Goal: Task Accomplishment & Management: Complete application form

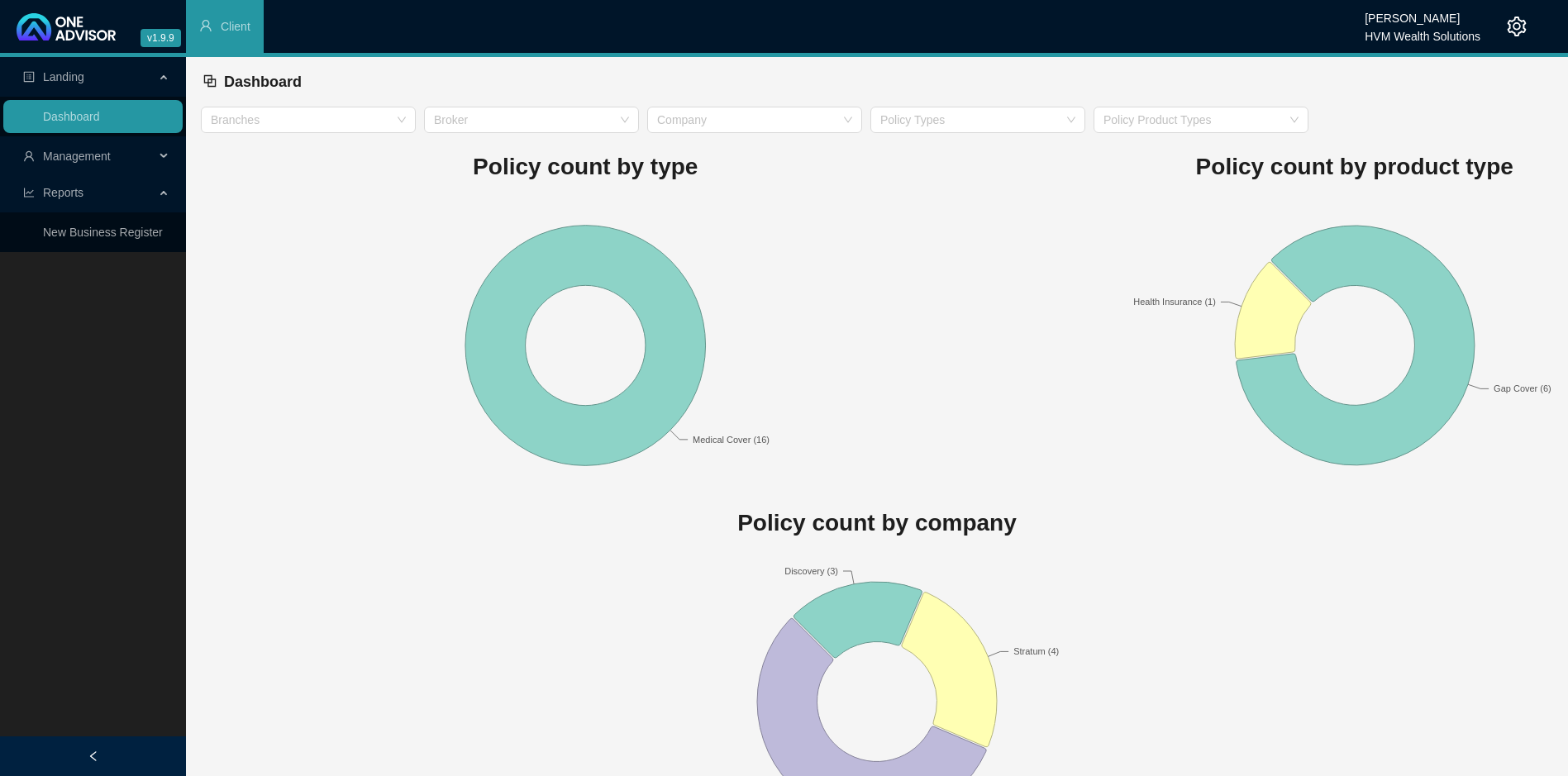
click at [78, 163] on span "Management" at bounding box center [76, 156] width 68 height 13
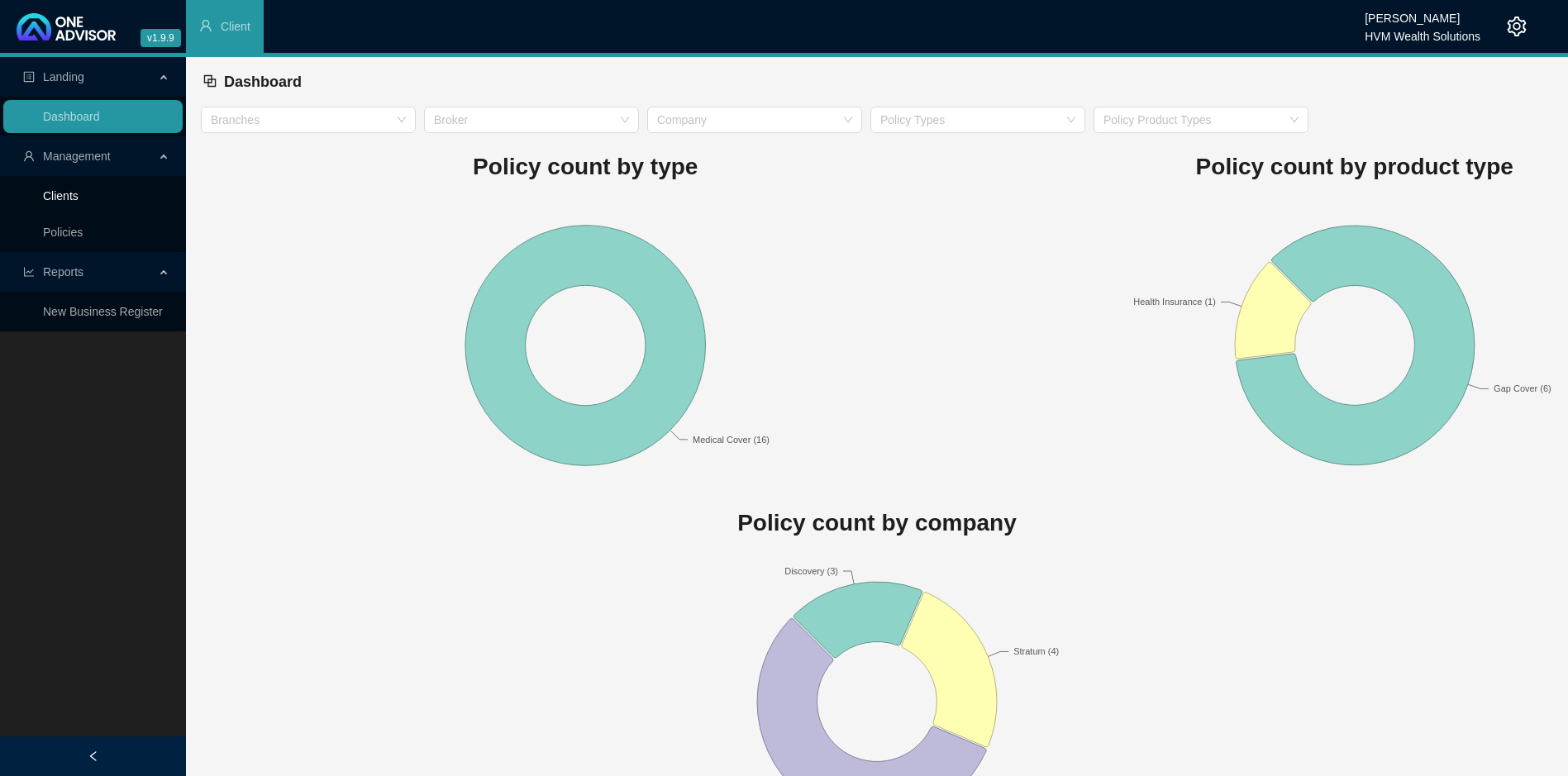
click at [79, 195] on link "Clients" at bounding box center [60, 196] width 35 height 13
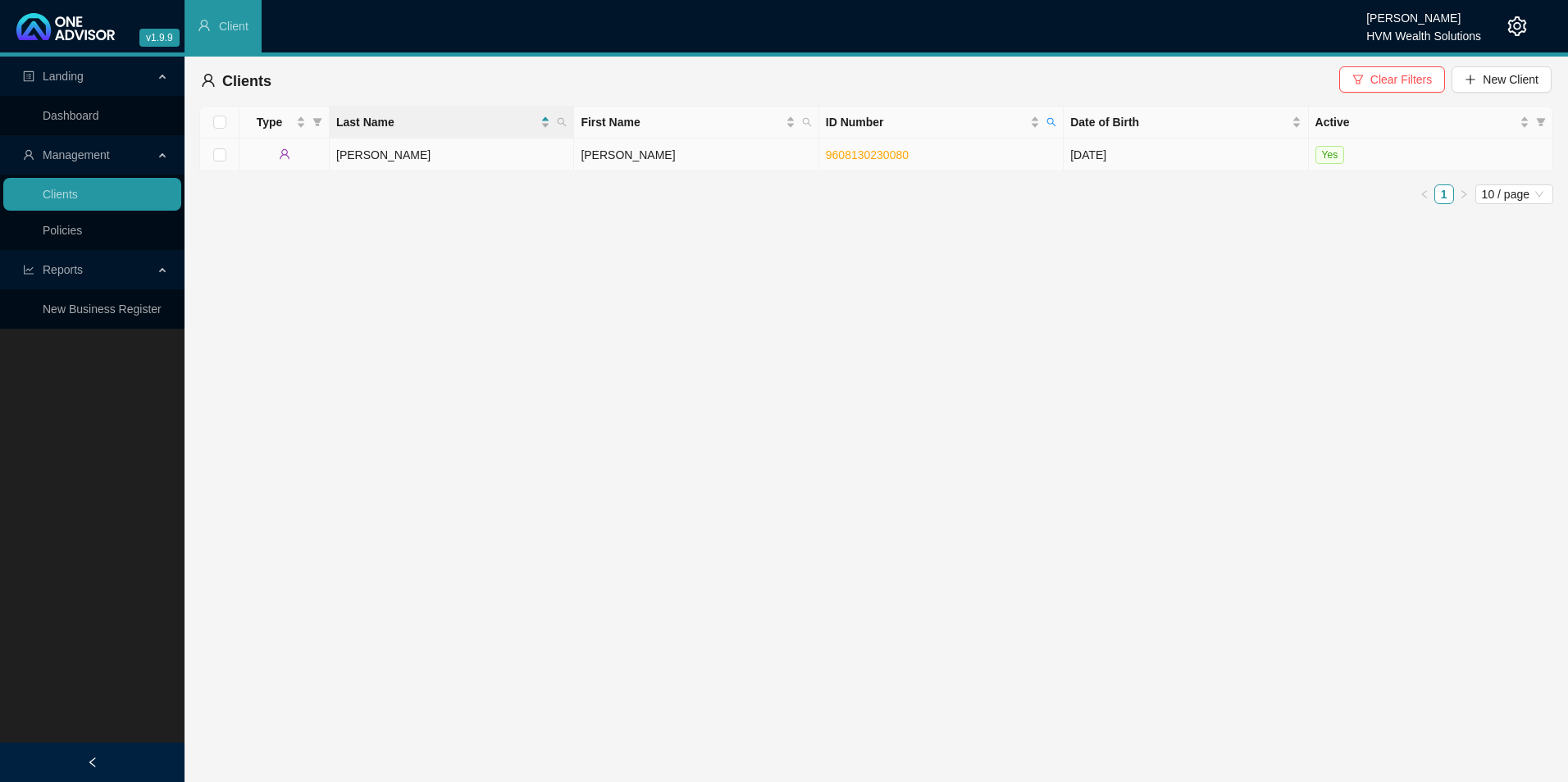
click at [956, 155] on td "9608130230080" at bounding box center [941, 155] width 245 height 33
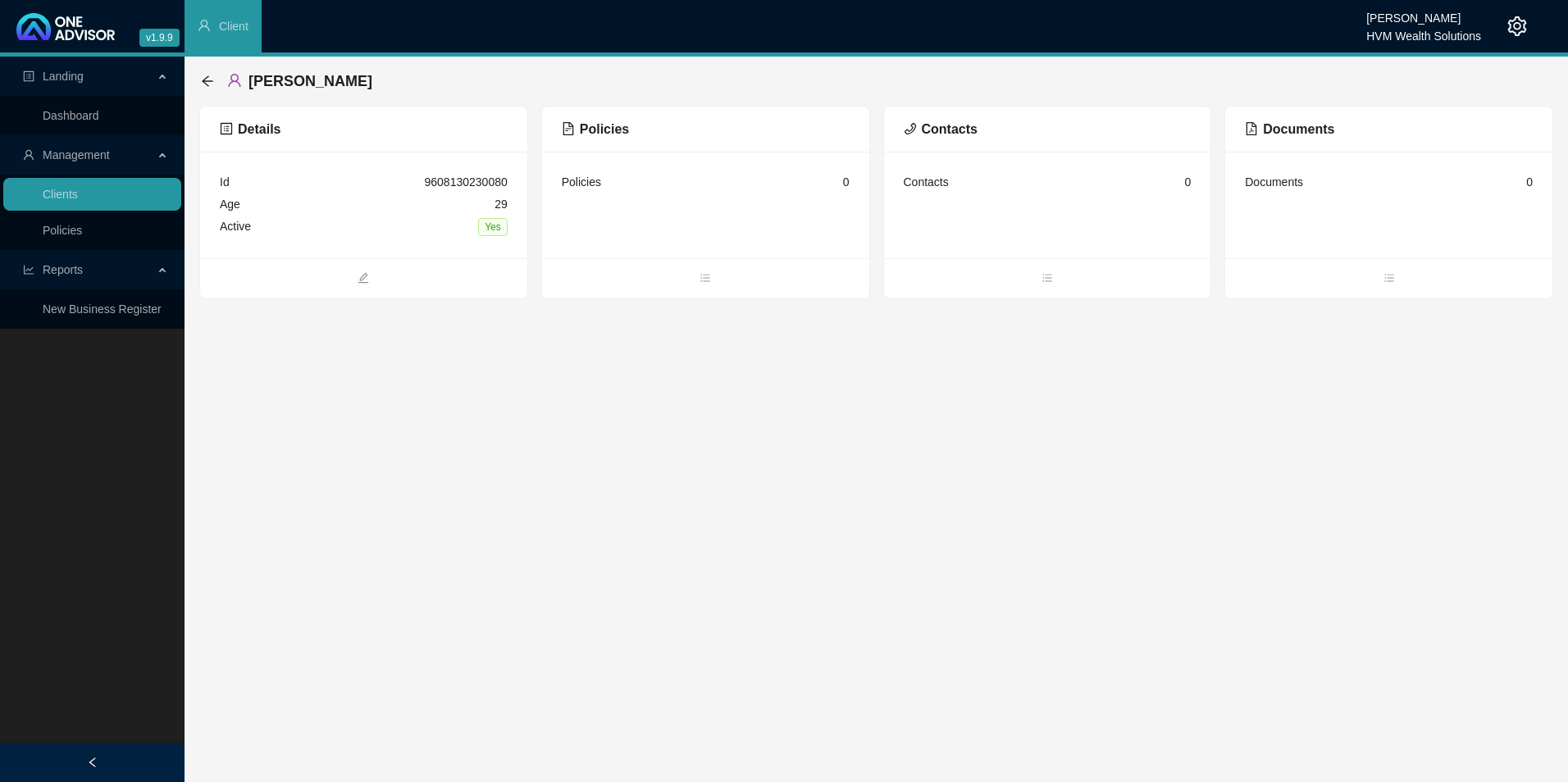
click at [581, 131] on span "Policies" at bounding box center [594, 129] width 67 height 14
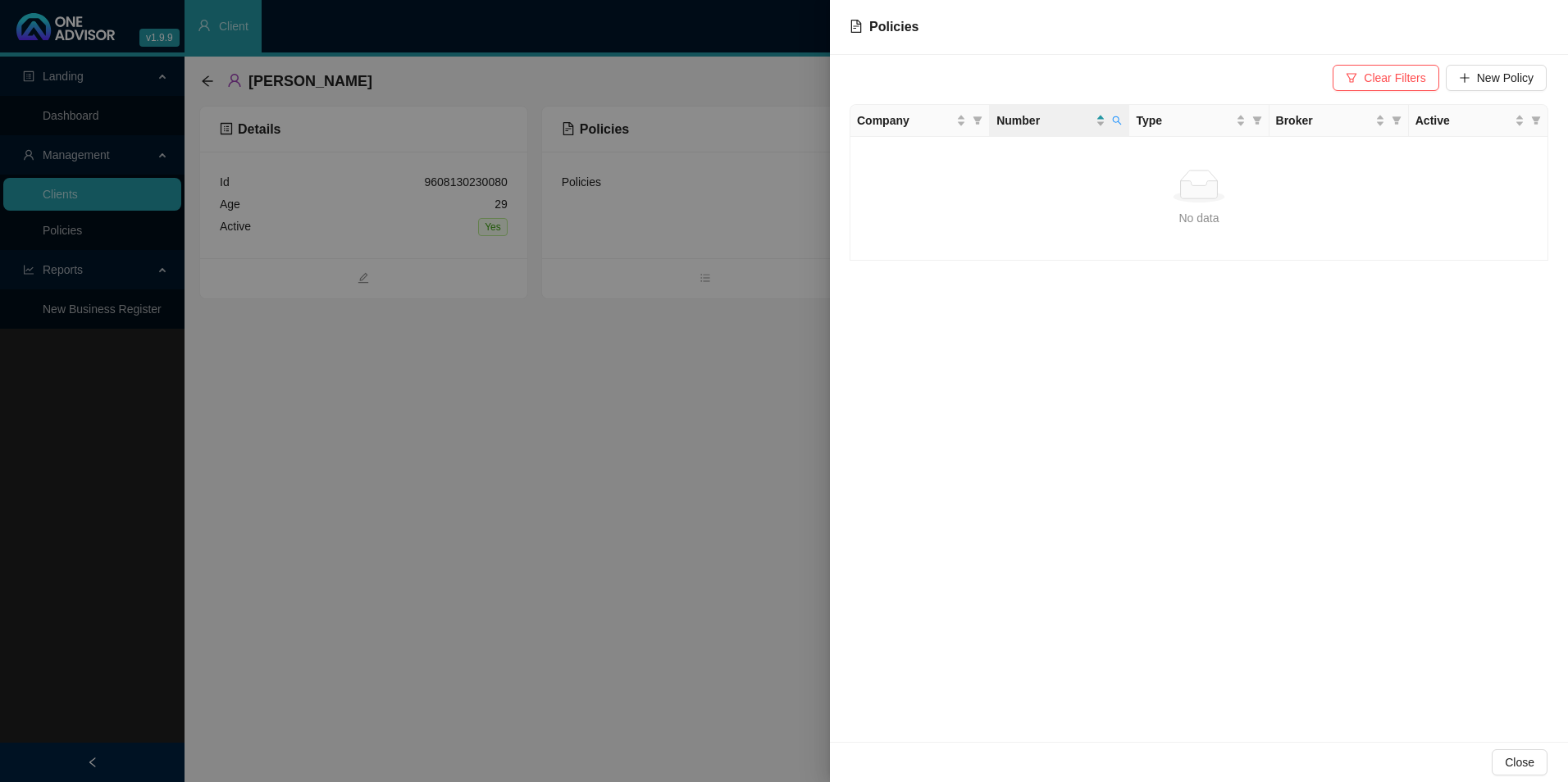
click at [1453, 95] on div "Clear Filters New Policy" at bounding box center [1199, 79] width 696 height 36
click at [1466, 86] on button "New Policy" at bounding box center [1496, 77] width 101 height 27
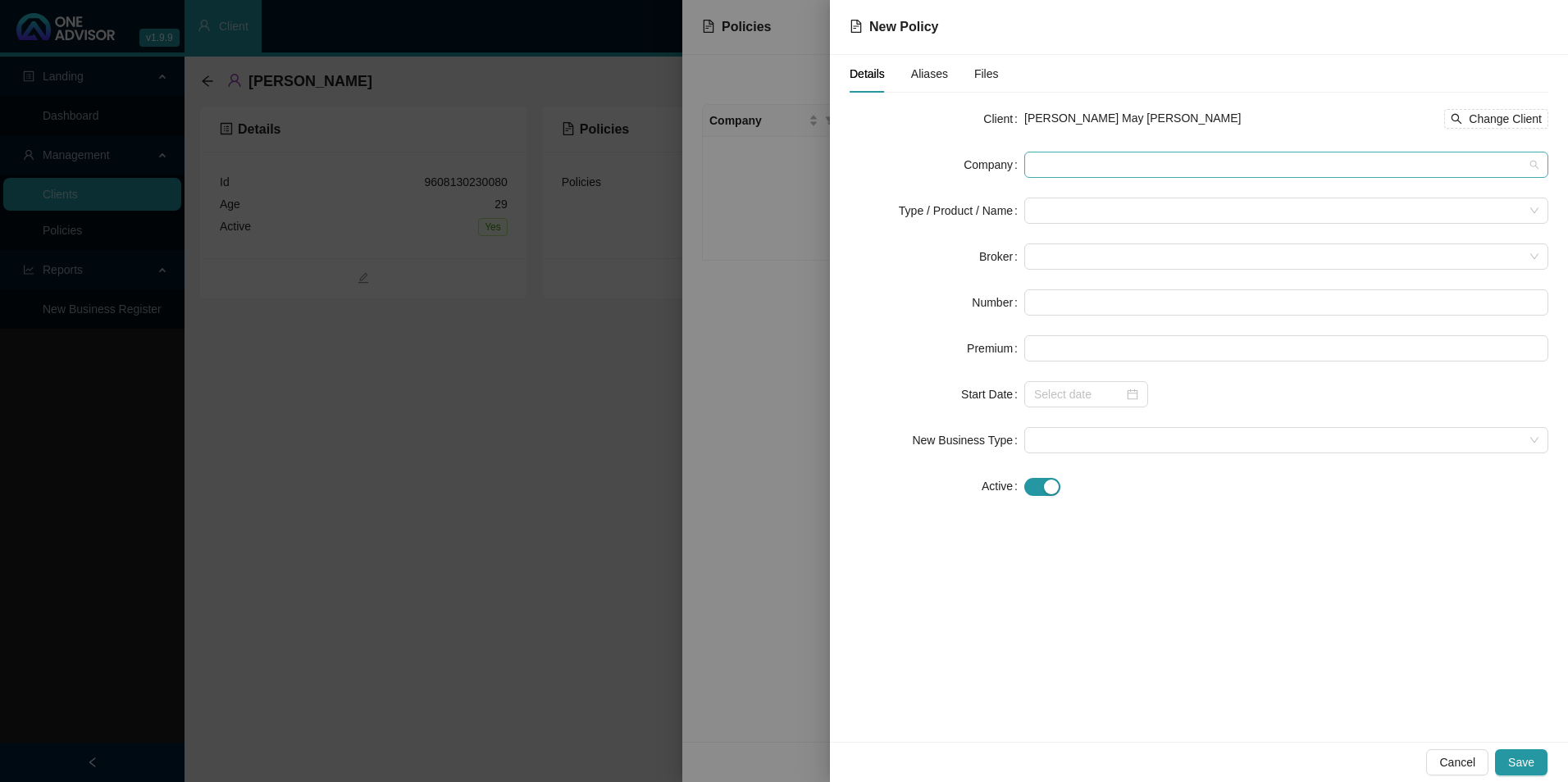
click at [1136, 162] on span at bounding box center [1286, 165] width 504 height 25
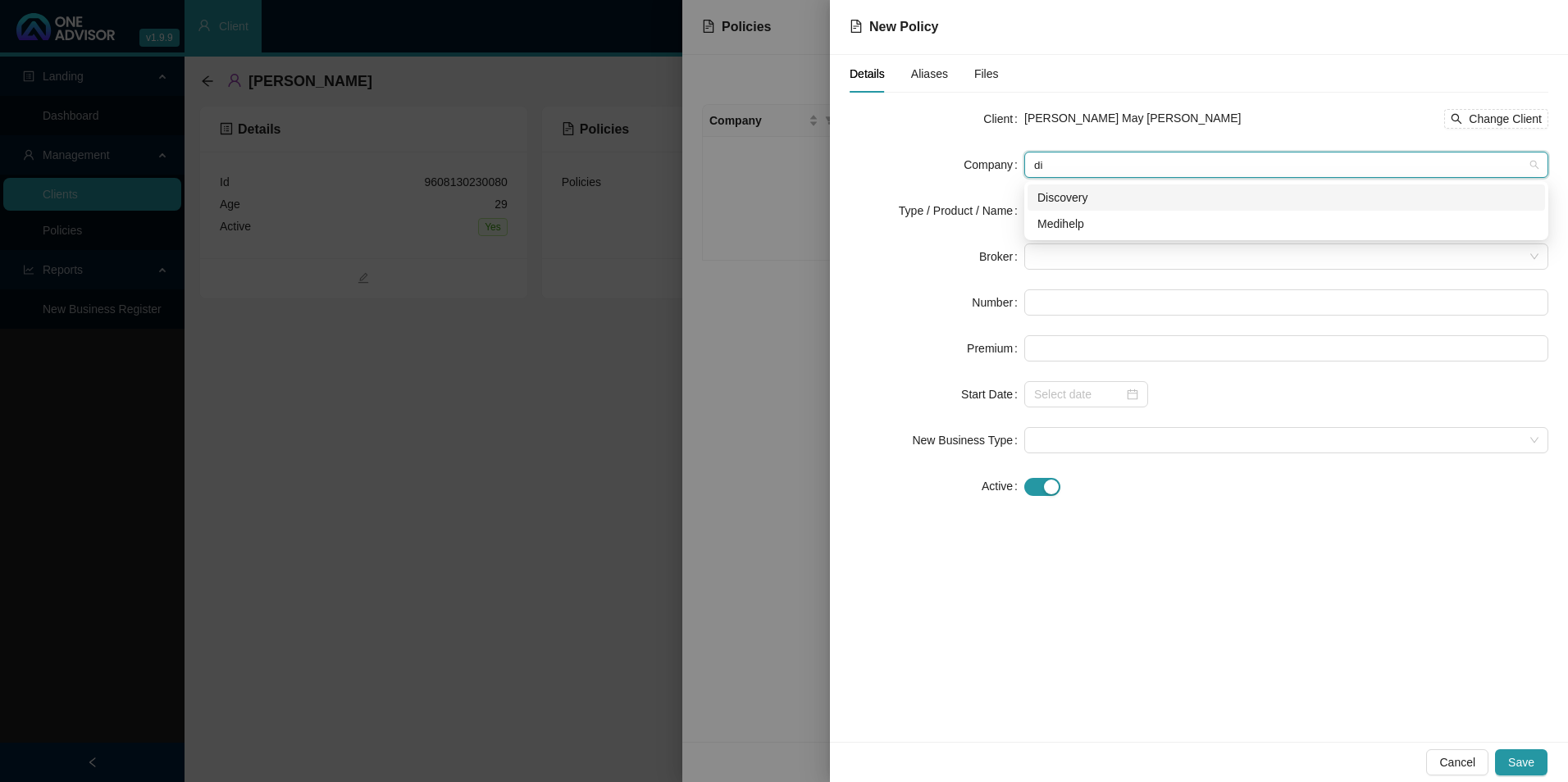
type input "dis"
click at [1122, 207] on div "Discovery" at bounding box center [1286, 198] width 517 height 27
click at [1084, 214] on input "search" at bounding box center [1279, 211] width 490 height 25
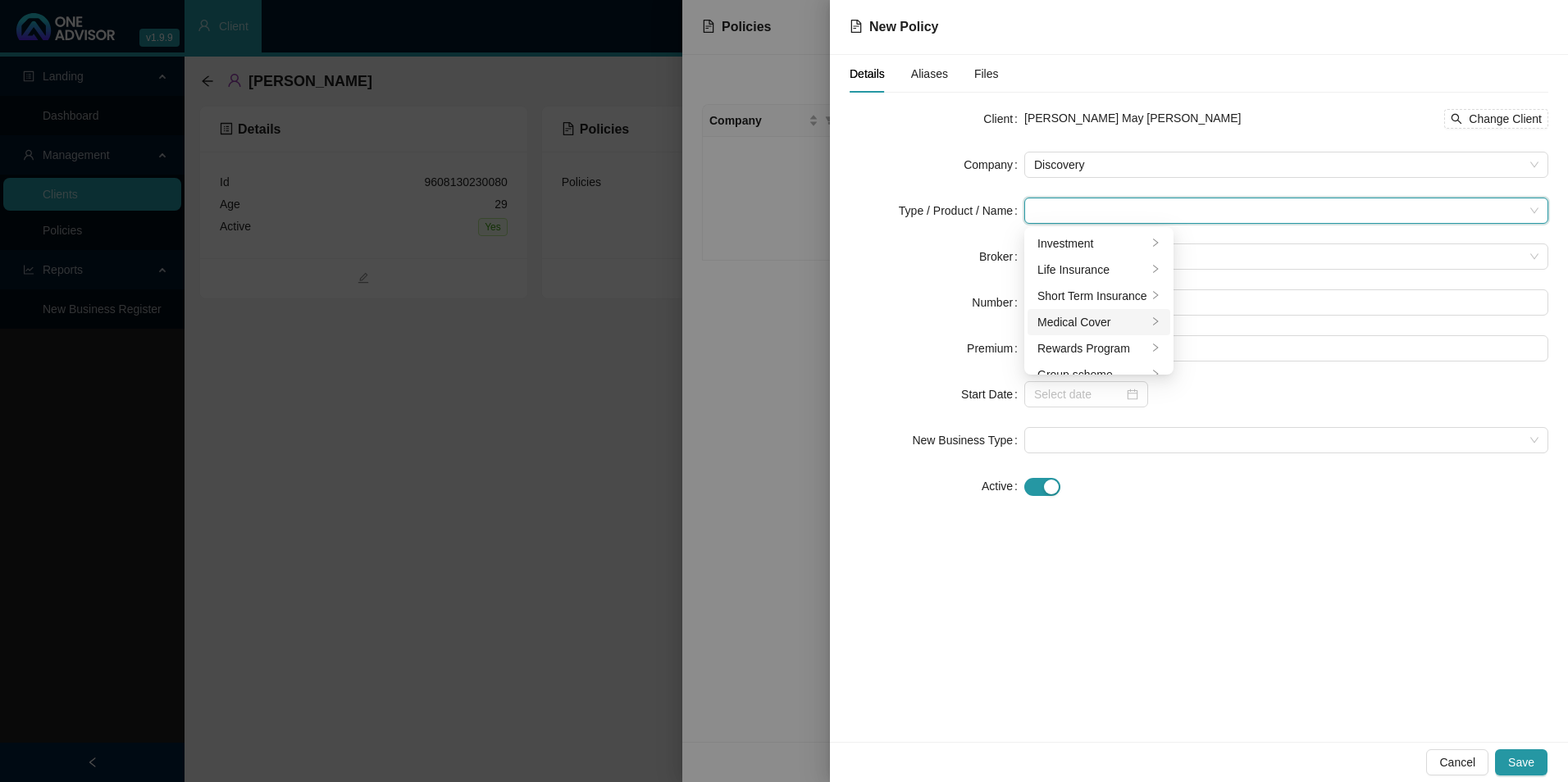
click at [1071, 322] on div "Medical Cover" at bounding box center [1091, 322] width 110 height 18
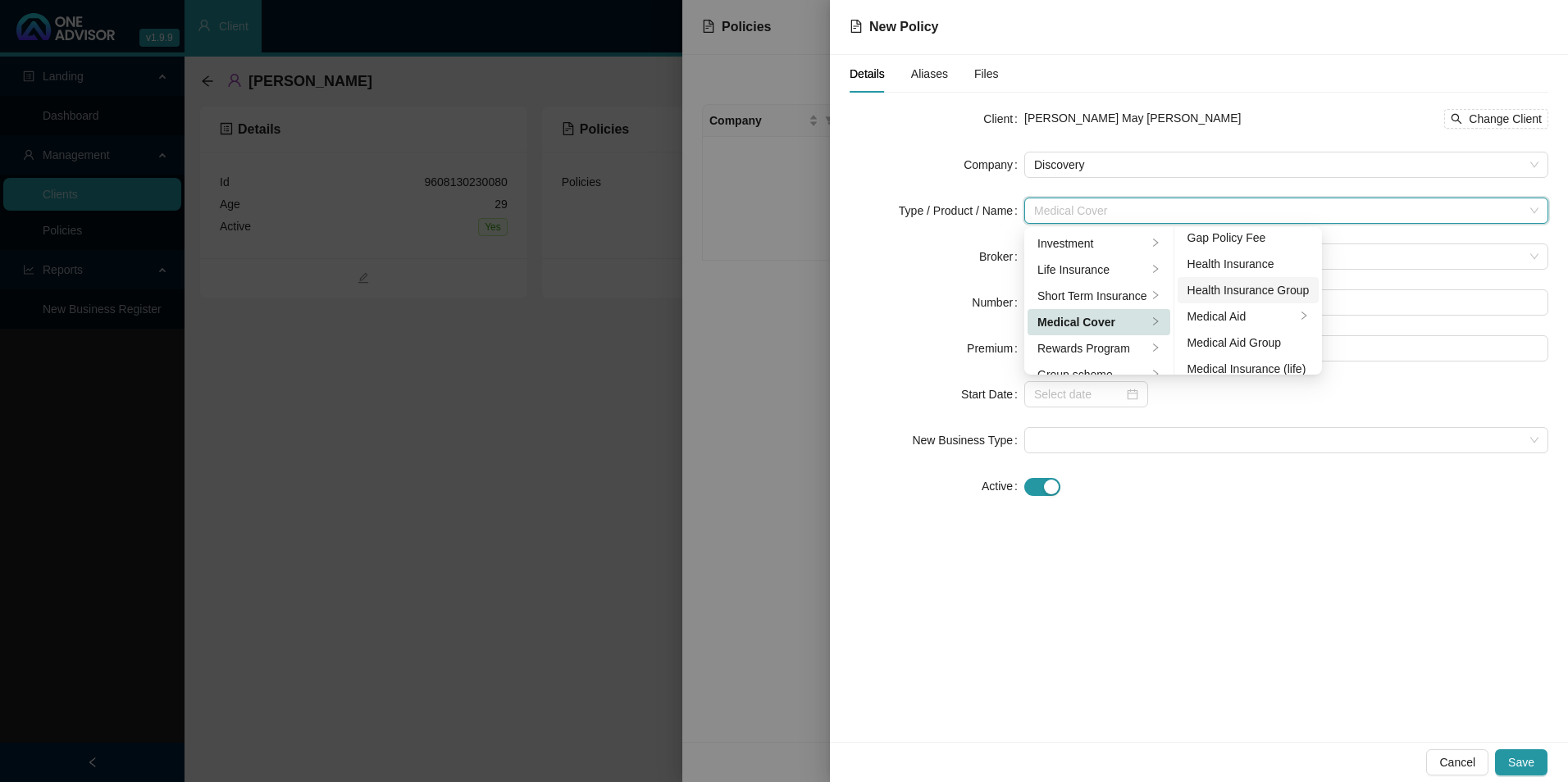
scroll to position [82, 0]
click at [1261, 293] on div "Medical Aid" at bounding box center [1241, 293] width 110 height 18
click at [1263, 456] on form "Client [PERSON_NAME] May [PERSON_NAME] Change Client Company Discovery Type / P…" at bounding box center [1198, 303] width 698 height 394
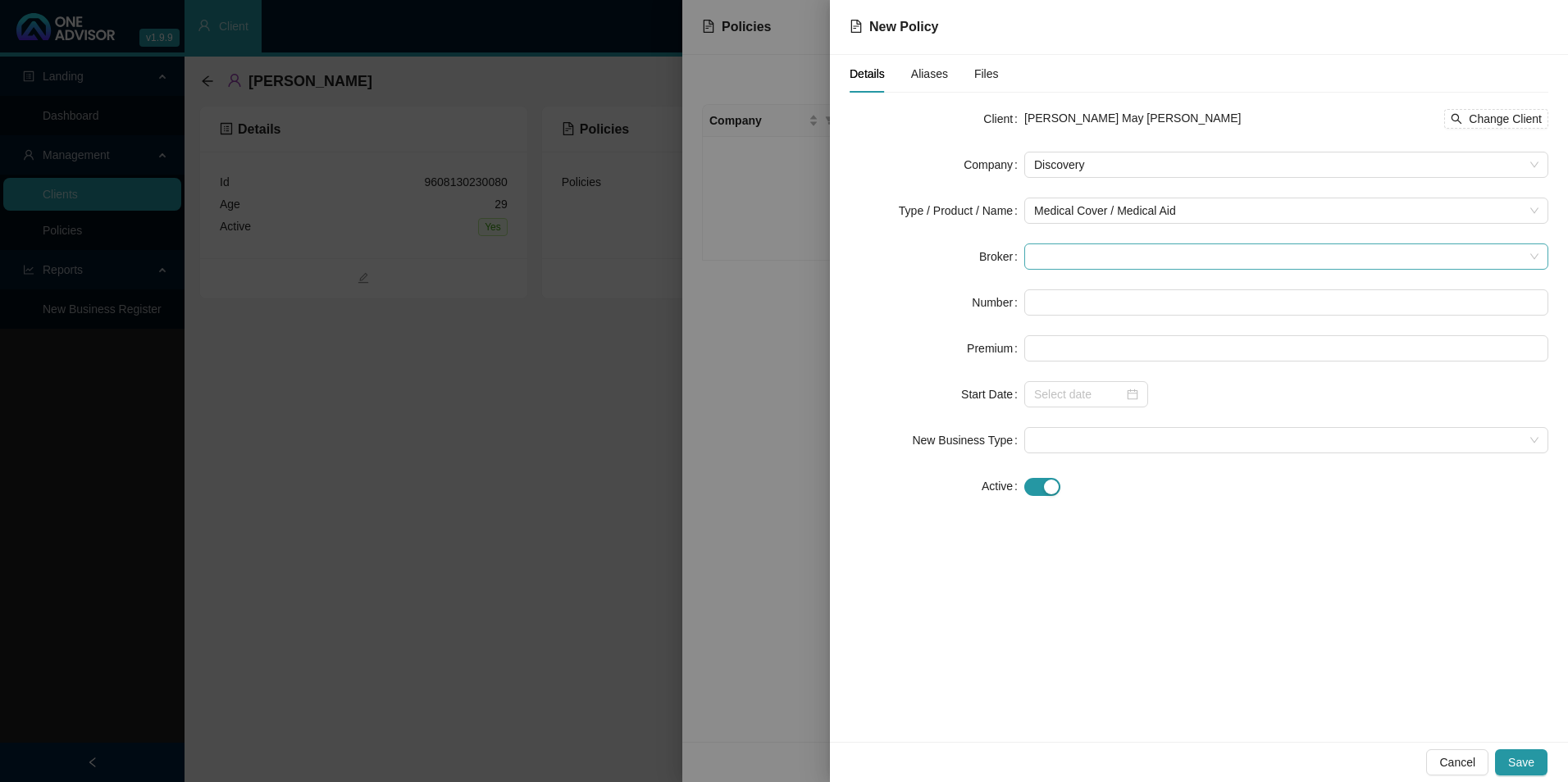
click at [1134, 262] on span at bounding box center [1286, 257] width 504 height 25
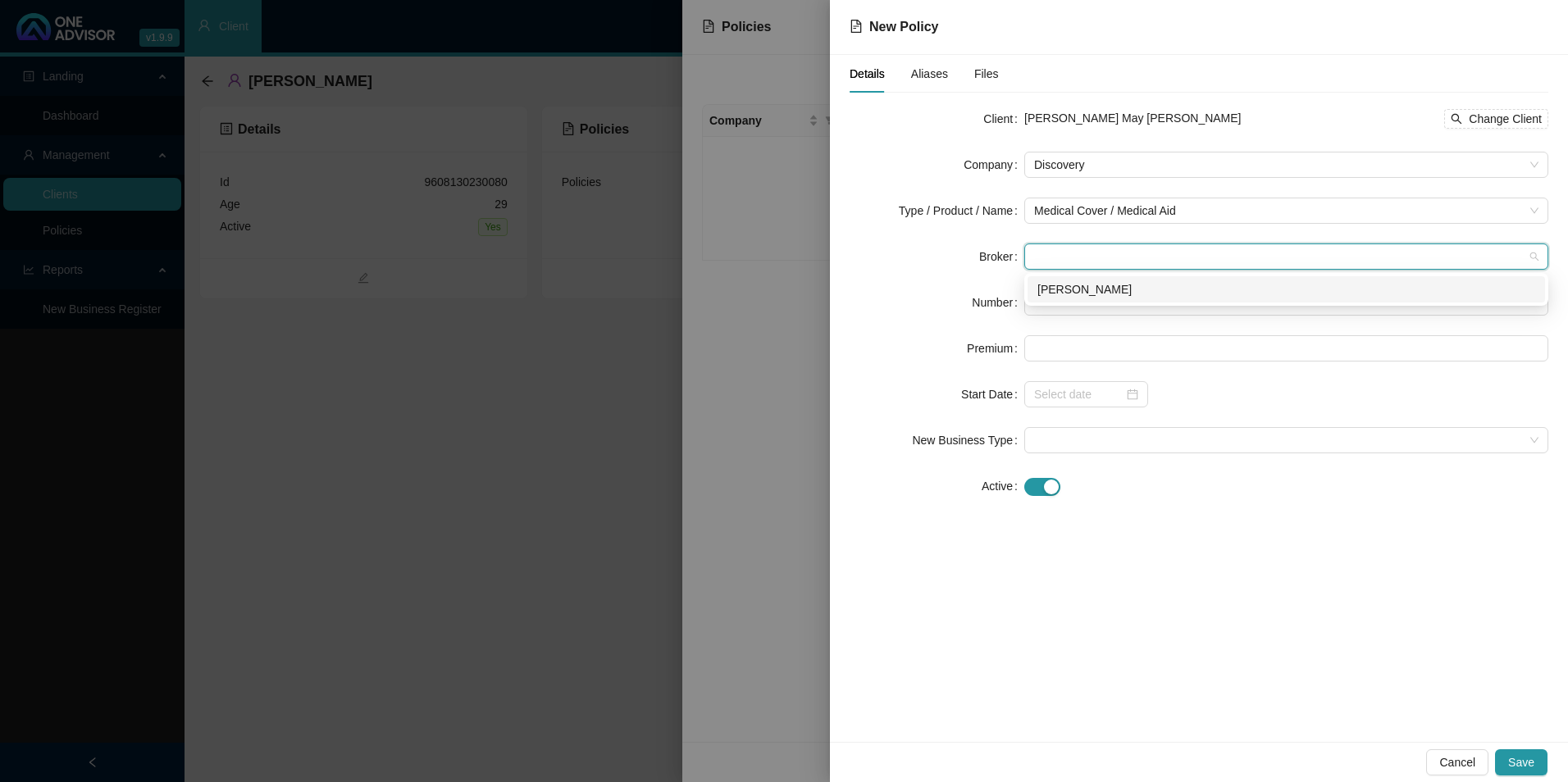
click at [1120, 289] on div "[PERSON_NAME]" at bounding box center [1286, 290] width 498 height 18
click at [1114, 304] on input "text" at bounding box center [1286, 303] width 524 height 27
click at [1202, 209] on span "Medical Cover / Medical Aid" at bounding box center [1286, 211] width 504 height 25
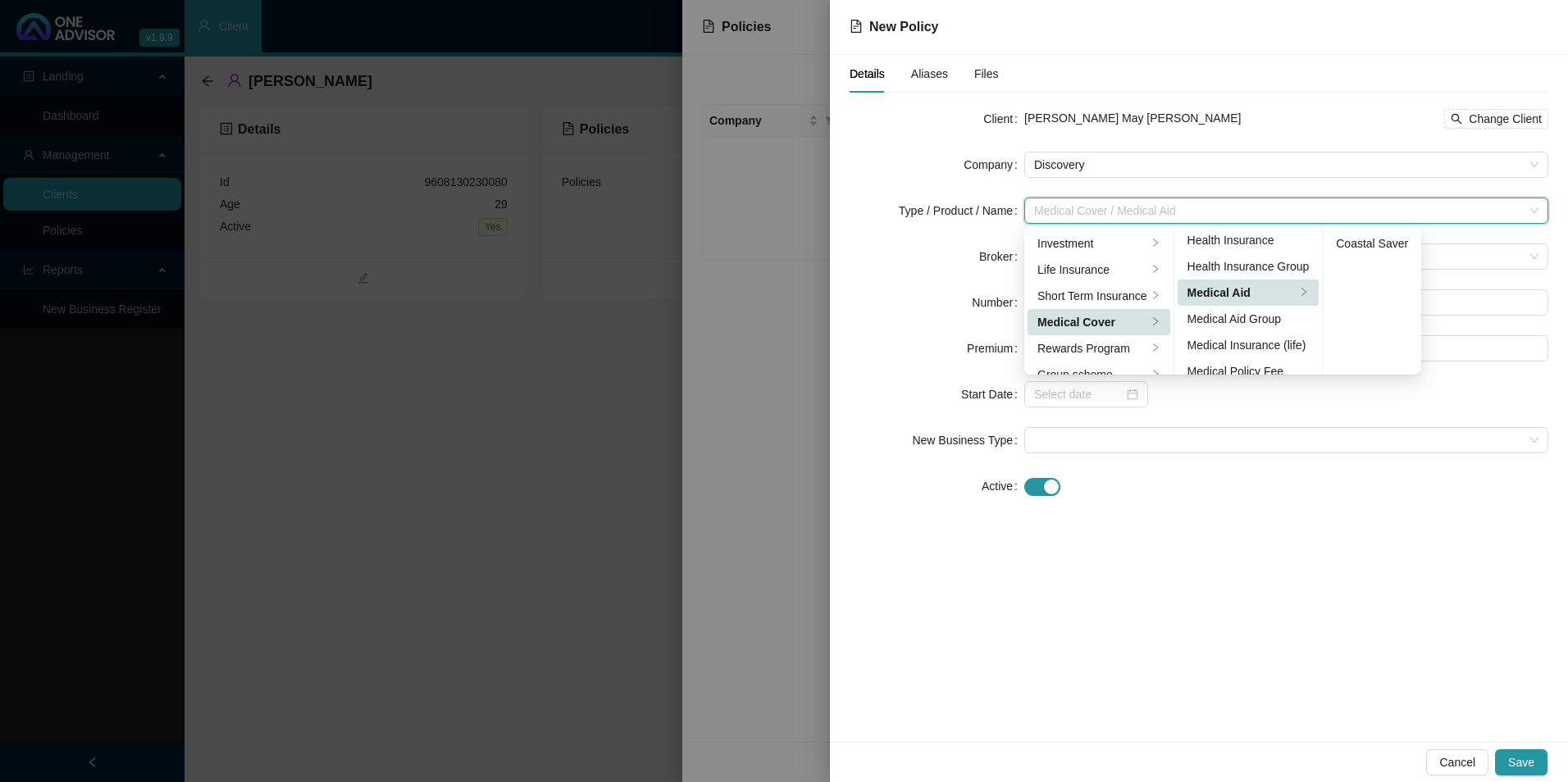
click at [1172, 179] on form "Client [PERSON_NAME] May [PERSON_NAME] Change Client Company Discovery Type / P…" at bounding box center [1198, 303] width 698 height 394
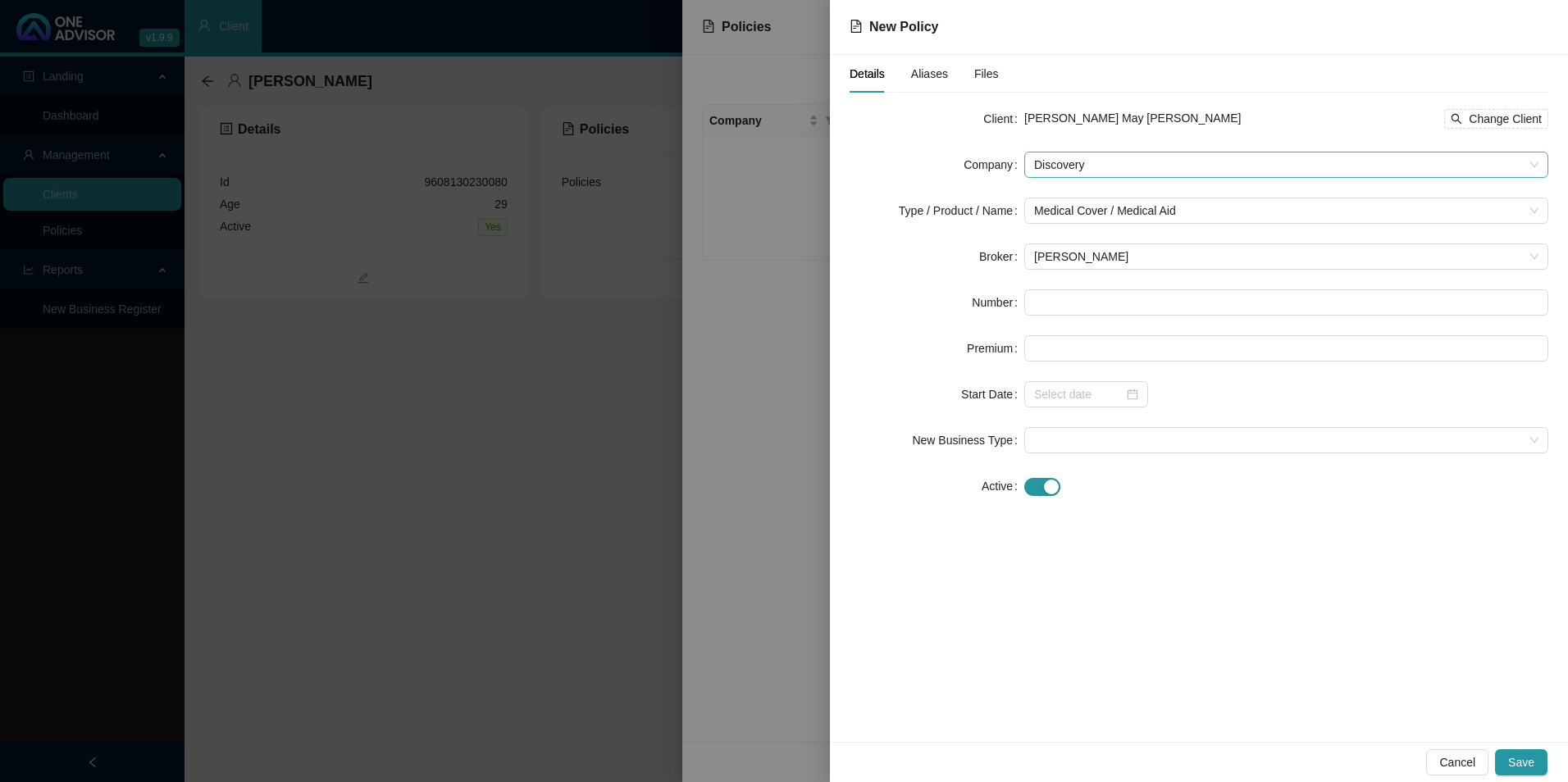
click at [1166, 166] on span "Discovery" at bounding box center [1286, 165] width 504 height 25
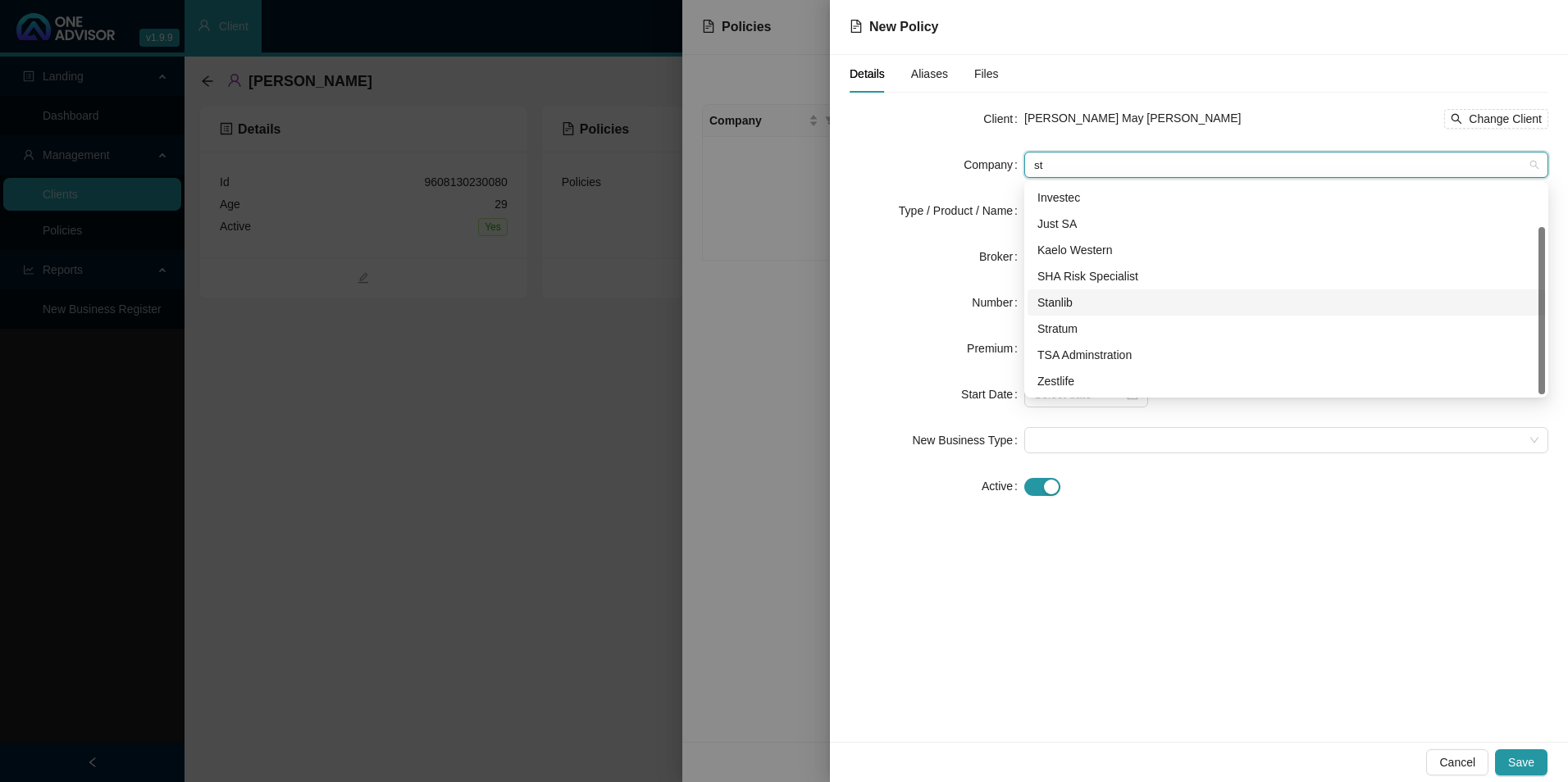
scroll to position [52, 0]
type input "str"
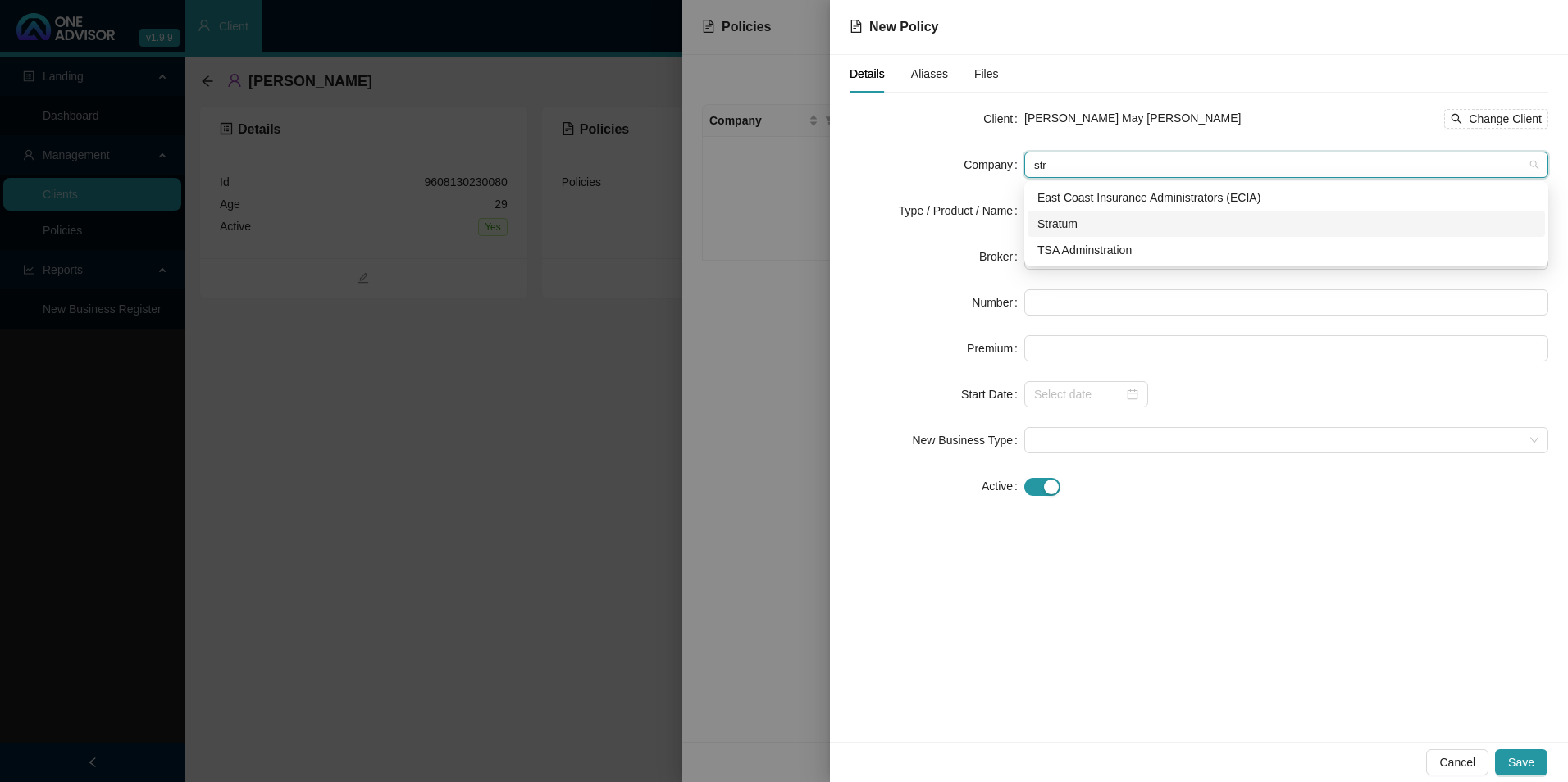
click at [1111, 216] on div "Stratum" at bounding box center [1286, 224] width 498 height 18
click at [1190, 214] on span "Medical Cover / Medical Aid" at bounding box center [1286, 211] width 504 height 25
